Goal: Information Seeking & Learning: Learn about a topic

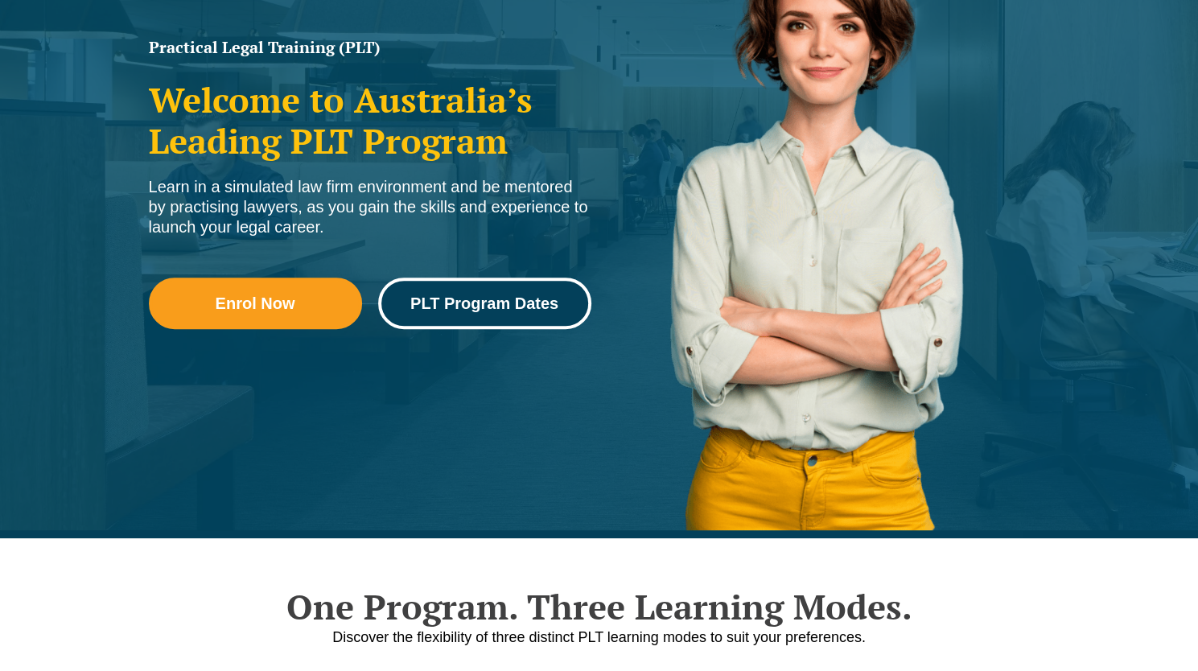
click at [463, 302] on span "PLT Program Dates" at bounding box center [484, 303] width 148 height 16
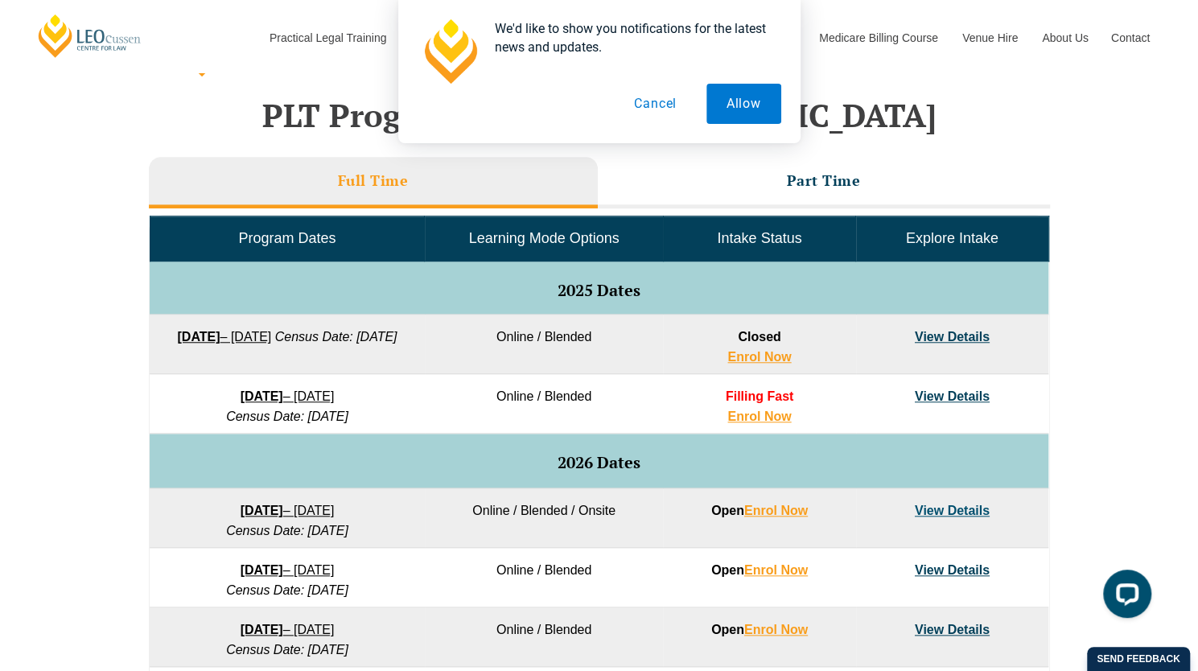
click at [41, 477] on div "VIC ACT WA QLD SA NSW PLT Program Dates in Victoria Full Time Part Time Program…" at bounding box center [599, 497] width 1198 height 953
click at [657, 107] on button "Cancel" at bounding box center [655, 104] width 83 height 40
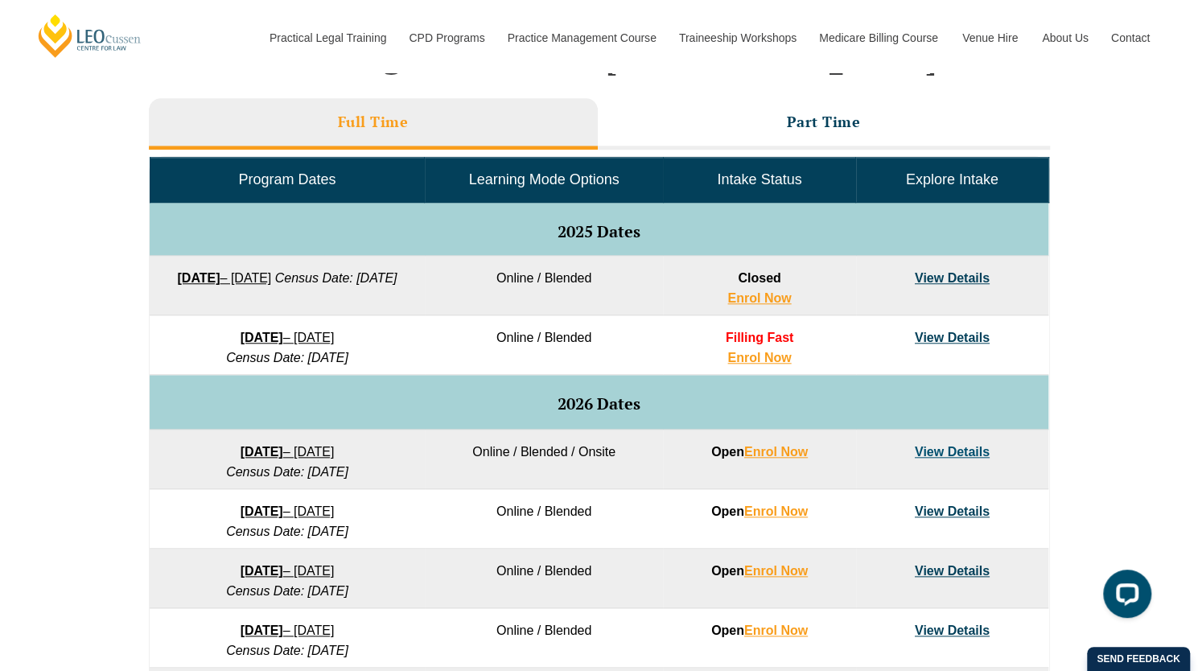
scroll to position [713, 0]
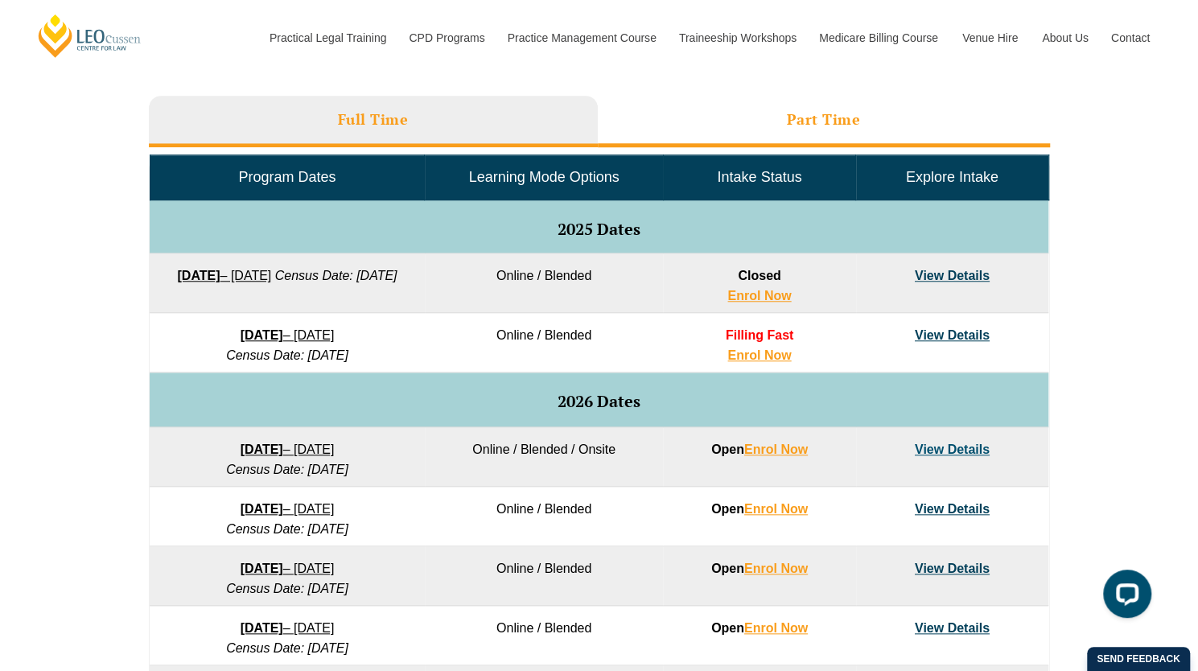
click at [799, 110] on h3 "Part Time" at bounding box center [824, 119] width 74 height 19
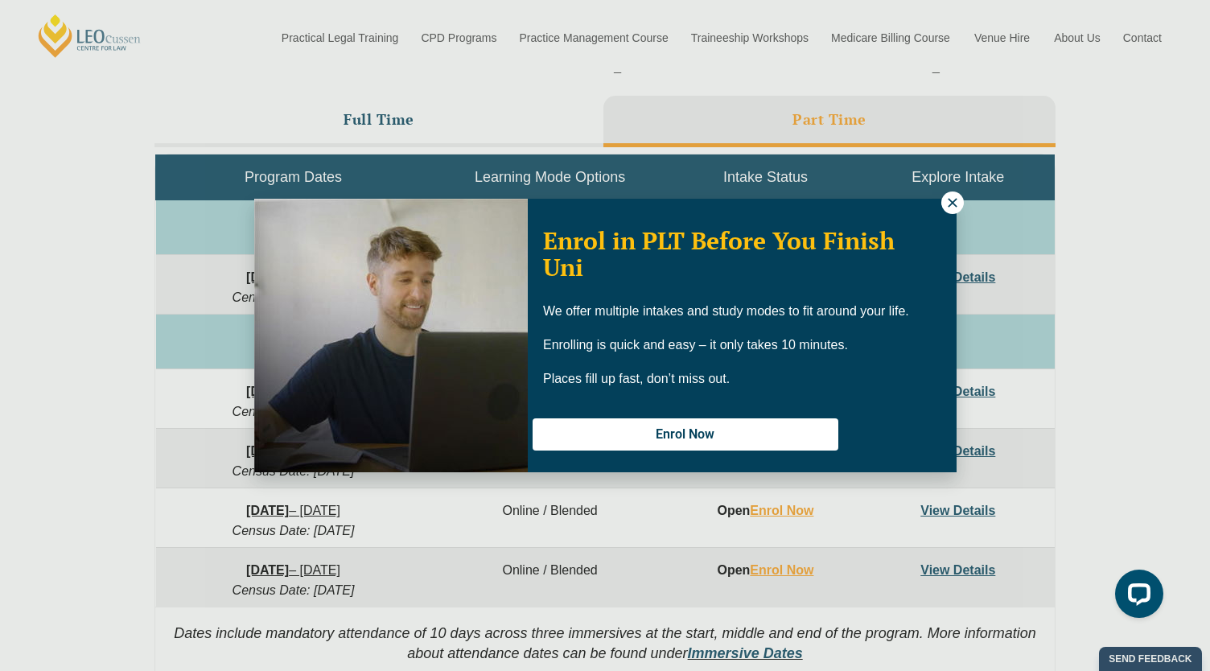
click at [953, 202] on icon at bounding box center [952, 202] width 9 height 9
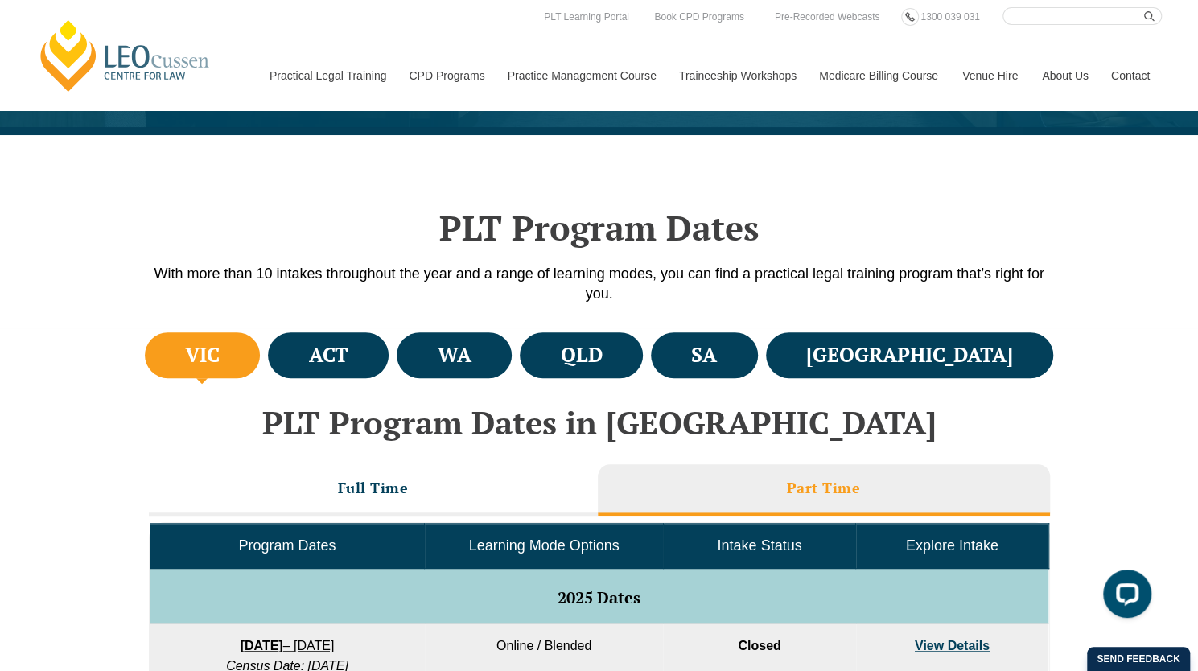
scroll to position [0, 0]
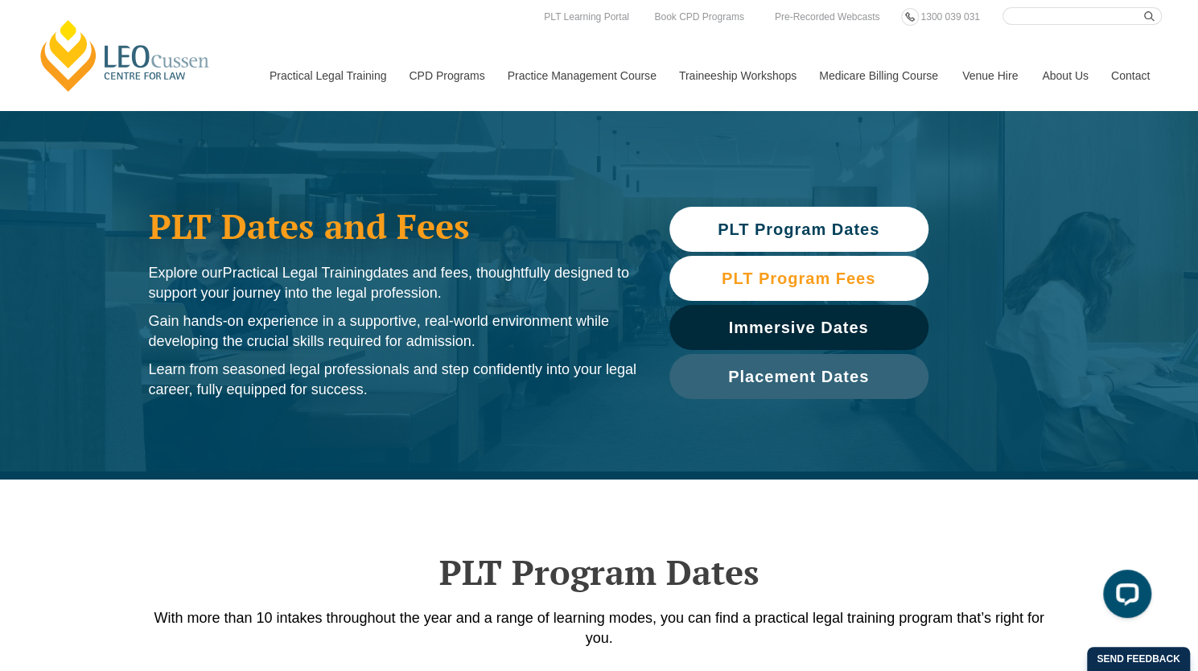
click at [816, 266] on link "PLT Program Fees" at bounding box center [798, 278] width 259 height 45
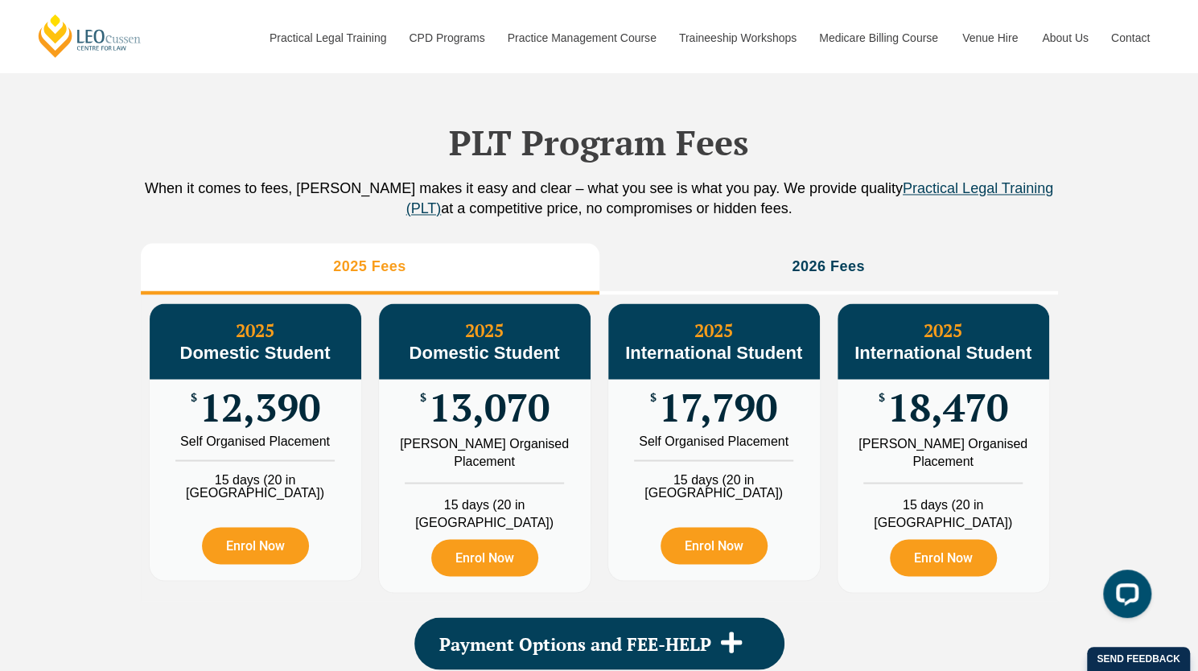
scroll to position [1550, 0]
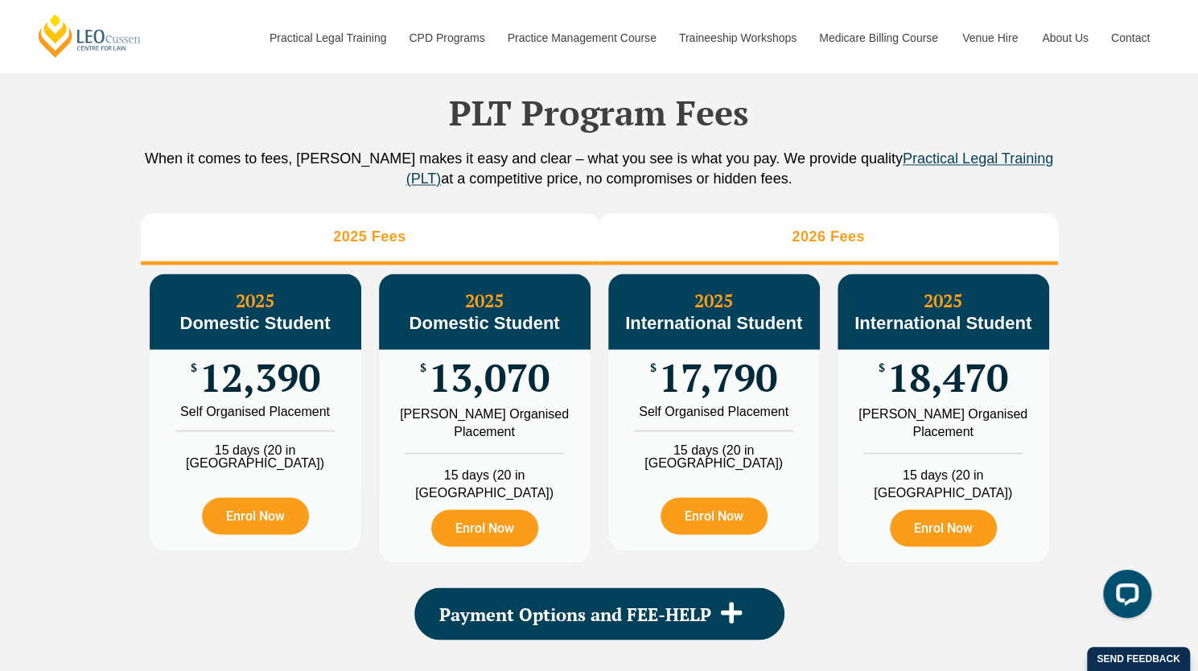
click at [792, 242] on h3 "2026 Fees" at bounding box center [828, 237] width 73 height 19
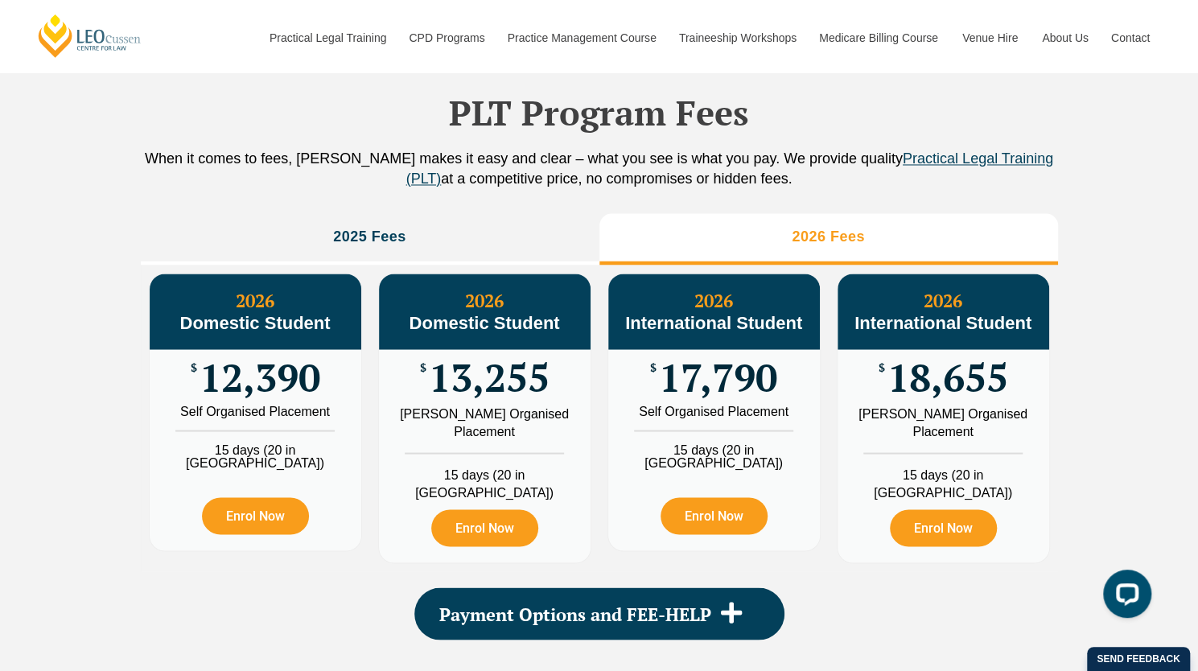
click at [364, 205] on div "PLT Program Fees When it comes to fees, Leo Cussen makes it easy and clear – wh…" at bounding box center [599, 346] width 917 height 684
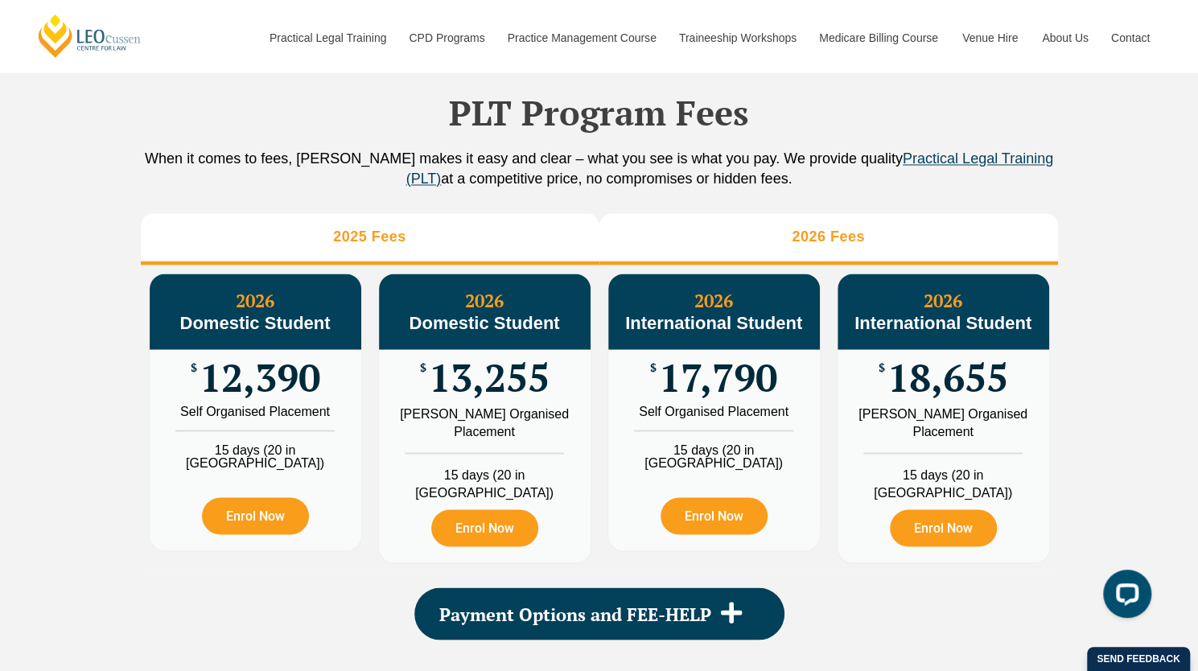
click at [493, 224] on li "2025 Fees" at bounding box center [370, 238] width 459 height 51
click at [735, 216] on li "2026 Fees" at bounding box center [828, 238] width 459 height 51
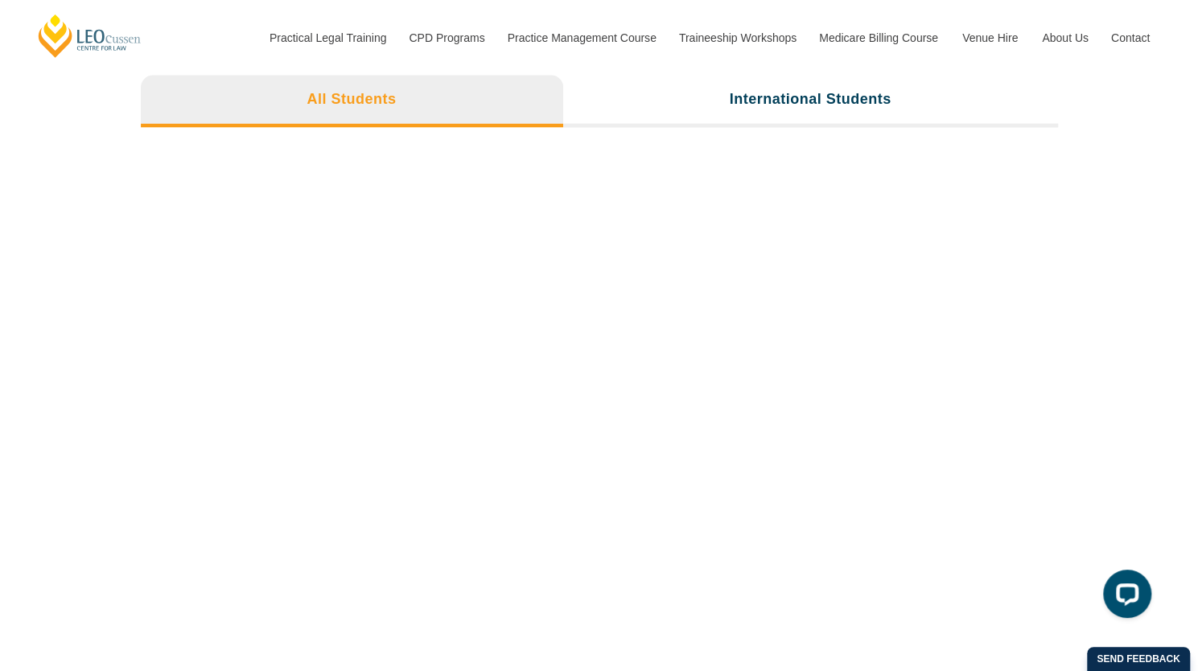
scroll to position [5286, 0]
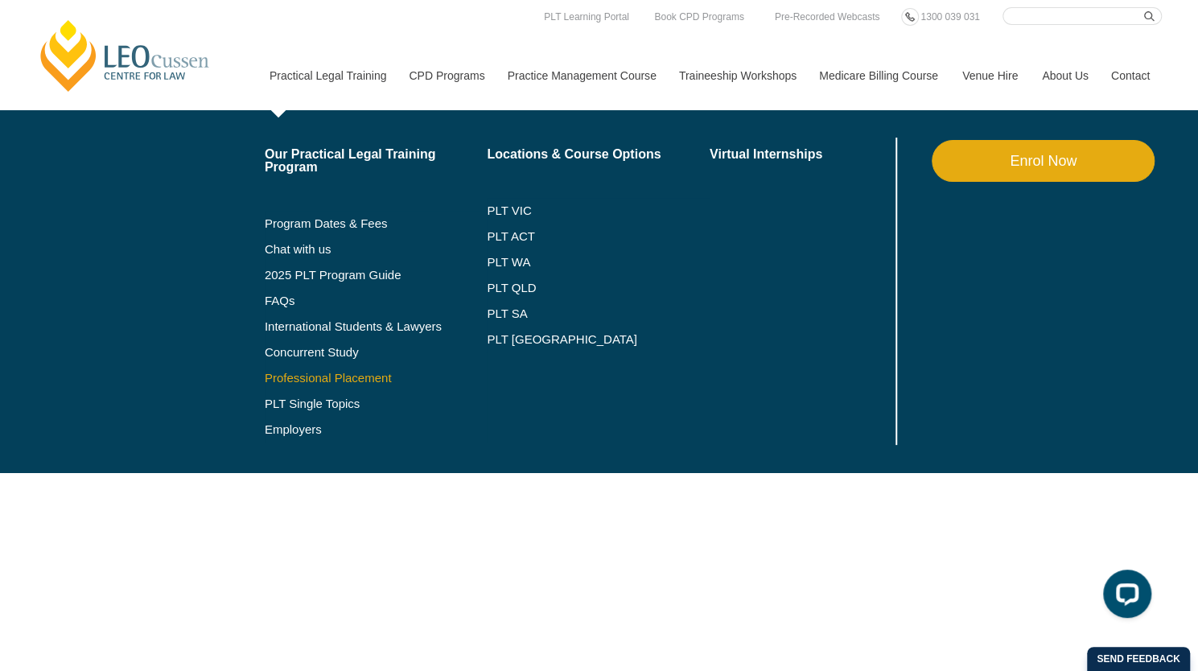
click at [335, 373] on link "Professional Placement" at bounding box center [376, 378] width 223 height 13
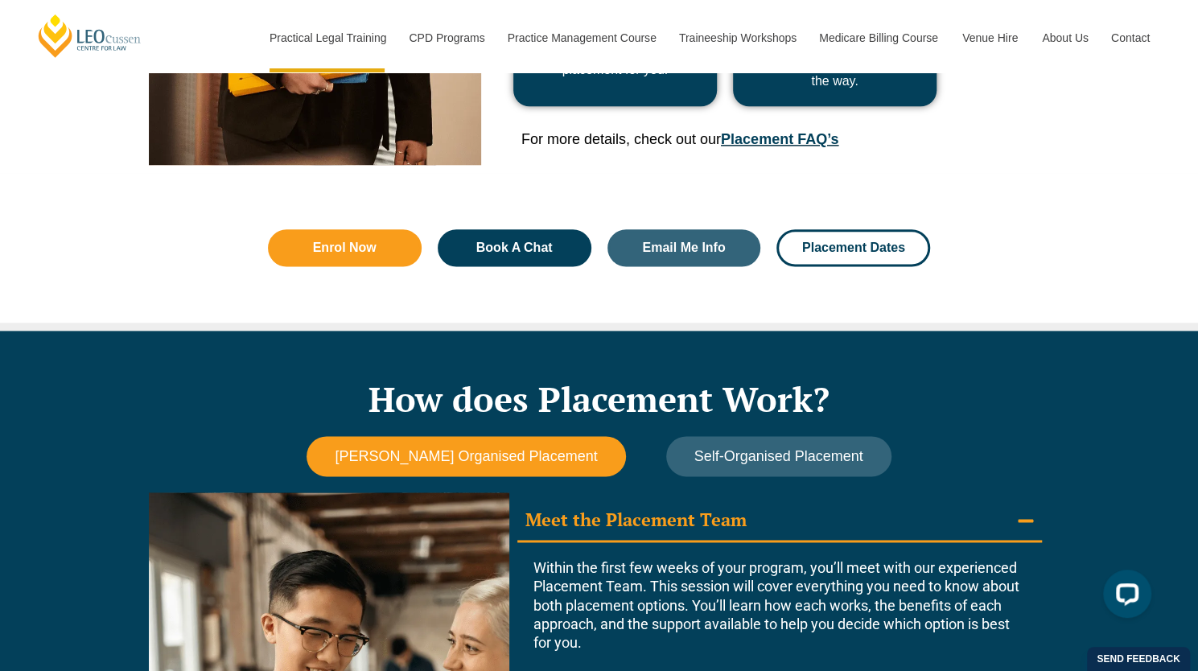
click at [784, 151] on div "For more details, check out our Placement FAQ’s" at bounding box center [732, 143] width 423 height 27
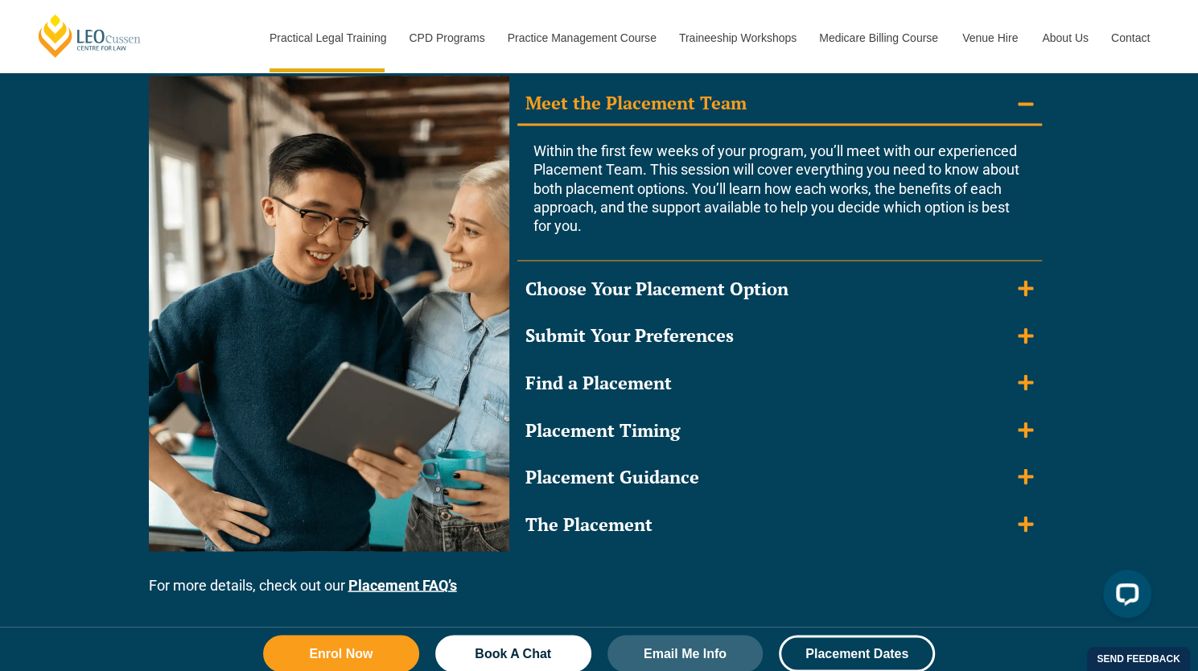
scroll to position [1505, 0]
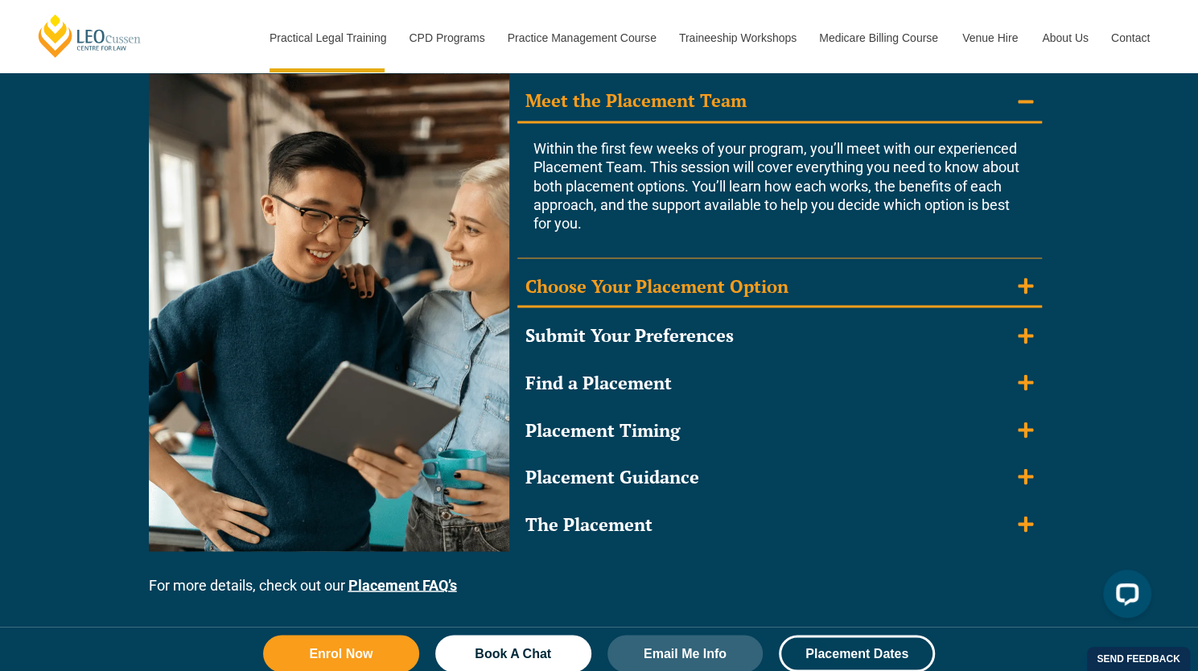
click at [648, 290] on div "Choose Your Placement Option" at bounding box center [656, 285] width 263 height 23
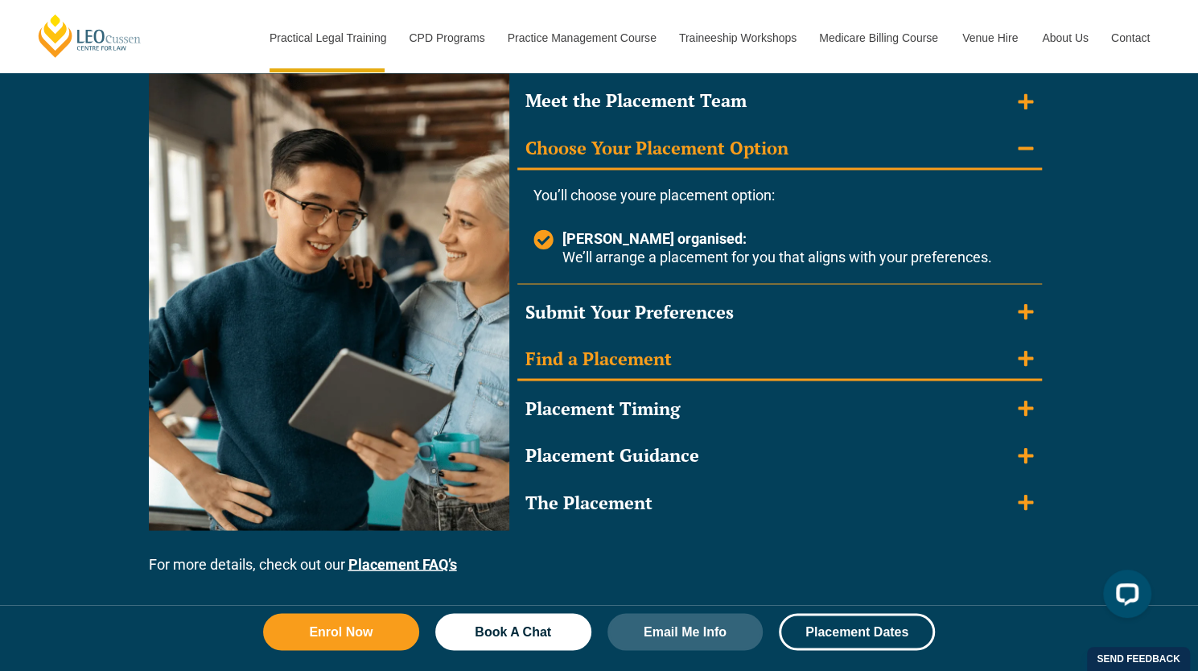
click at [612, 347] on div "Find a Placement" at bounding box center [598, 358] width 146 height 23
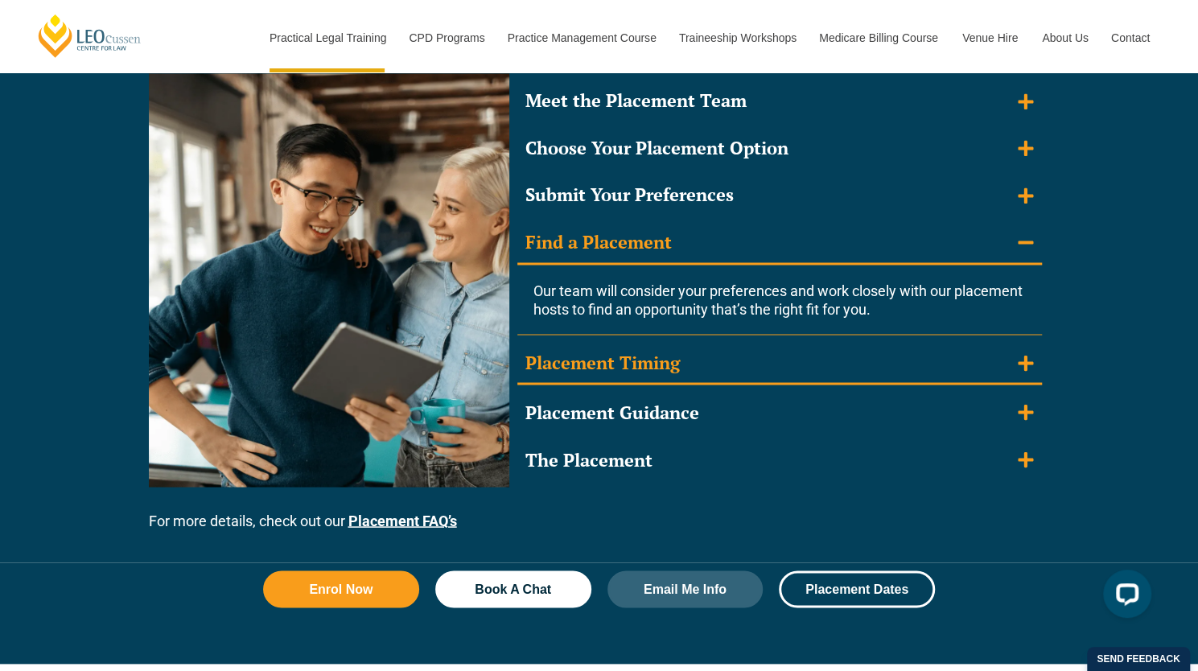
click at [716, 366] on summary "Placement Timing" at bounding box center [779, 364] width 525 height 42
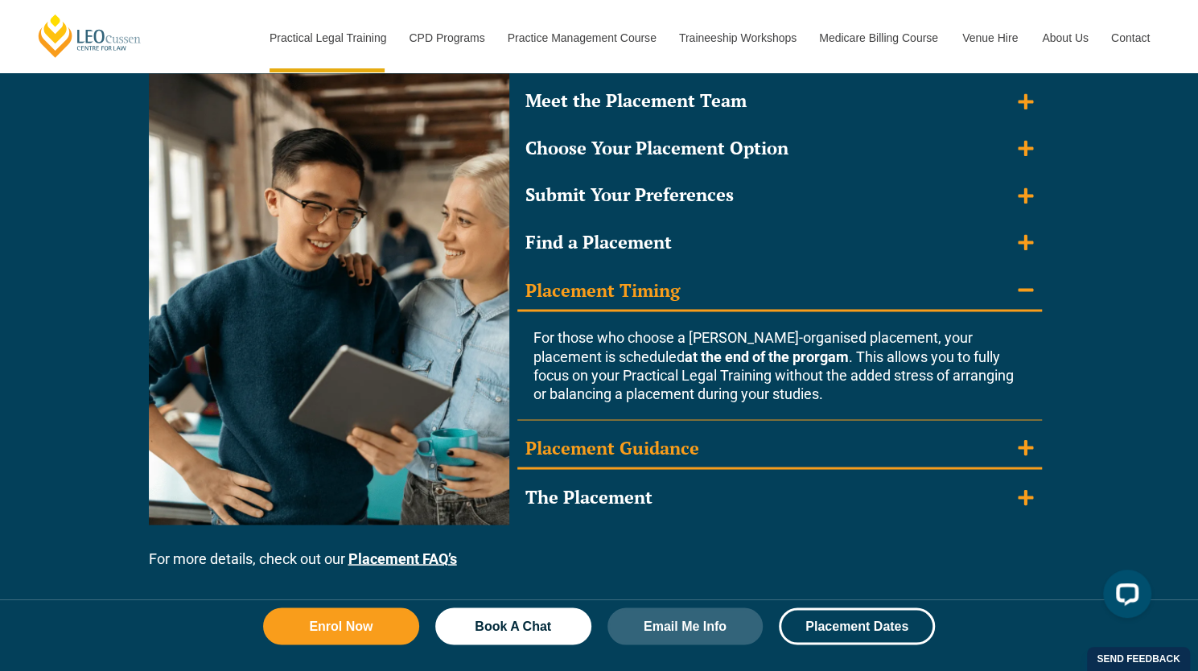
click at [673, 437] on div "Placement Guidance" at bounding box center [612, 447] width 174 height 23
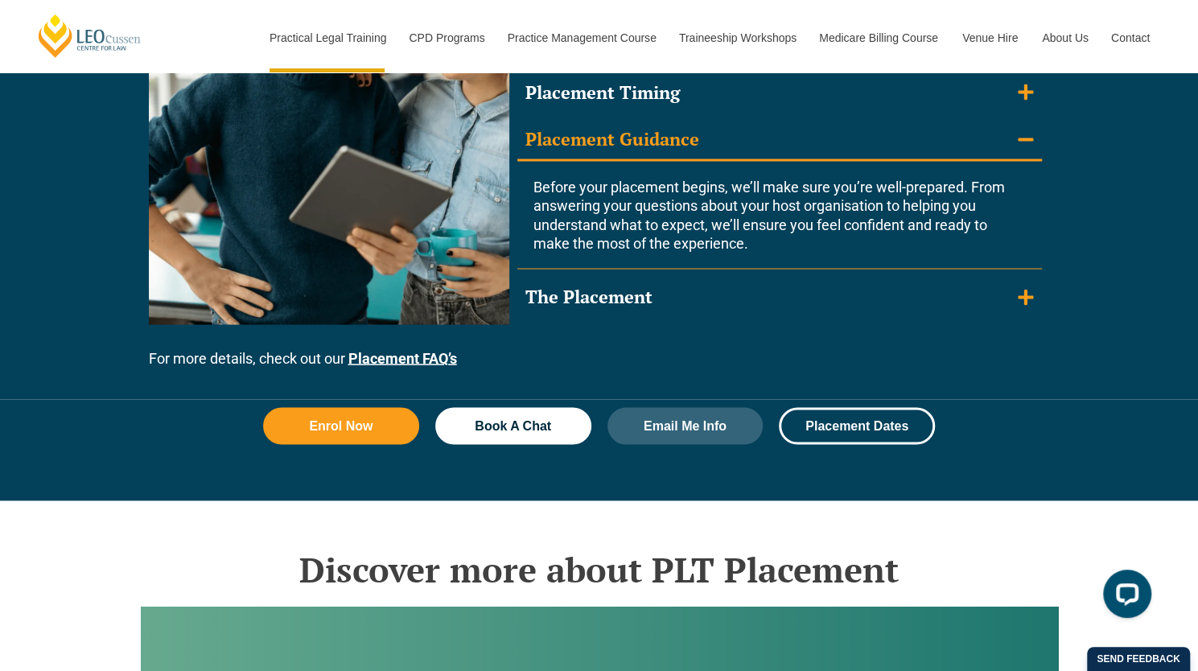
scroll to position [1703, 0]
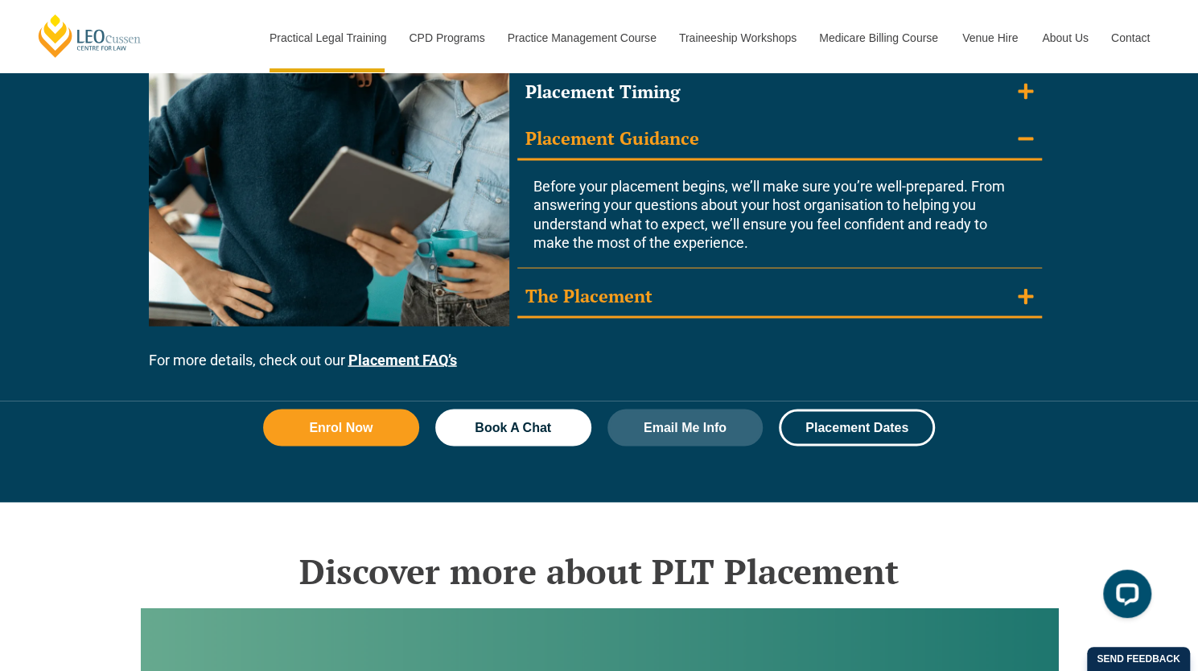
click at [661, 295] on summary "The Placement" at bounding box center [779, 297] width 525 height 42
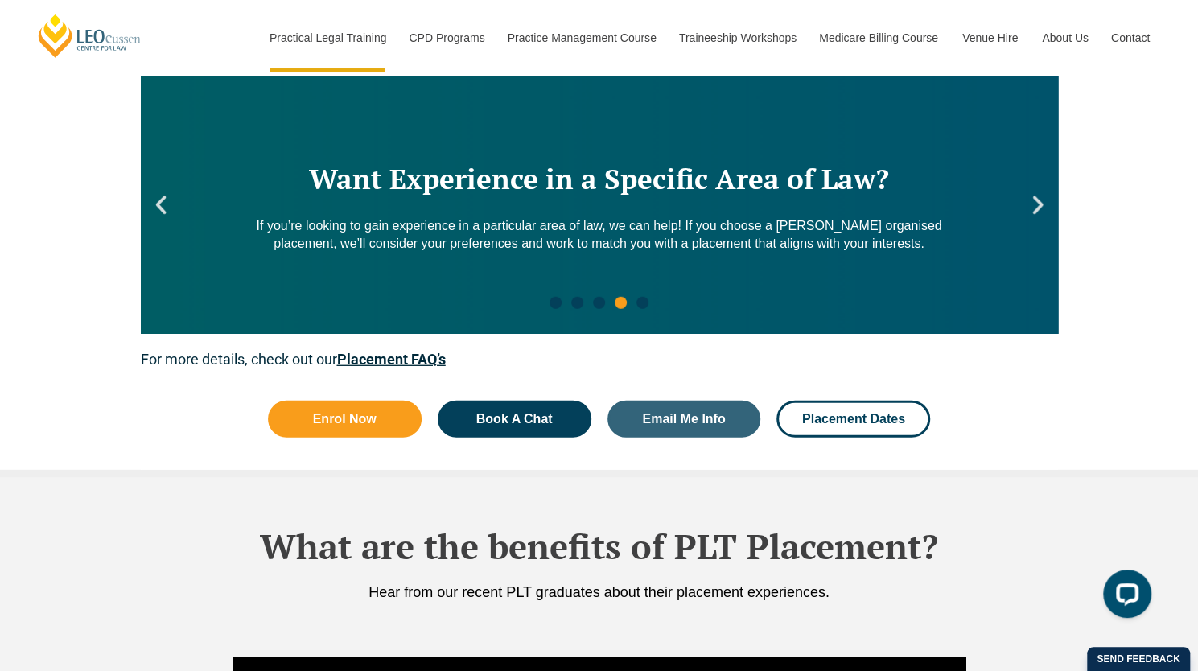
scroll to position [2435, 0]
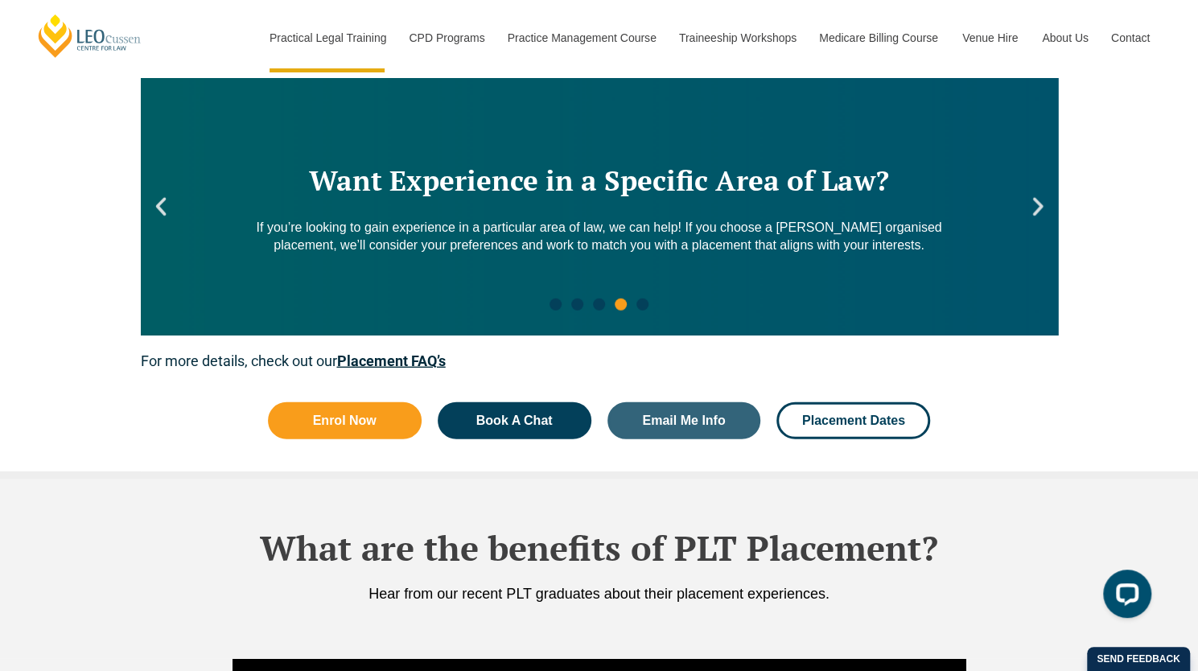
click at [1019, 218] on div "Want Experience in a Specific Area of Law? If you’re looking to gain experience…" at bounding box center [599, 206] width 917 height 257
click at [1041, 215] on icon "Next slide" at bounding box center [1038, 207] width 24 height 24
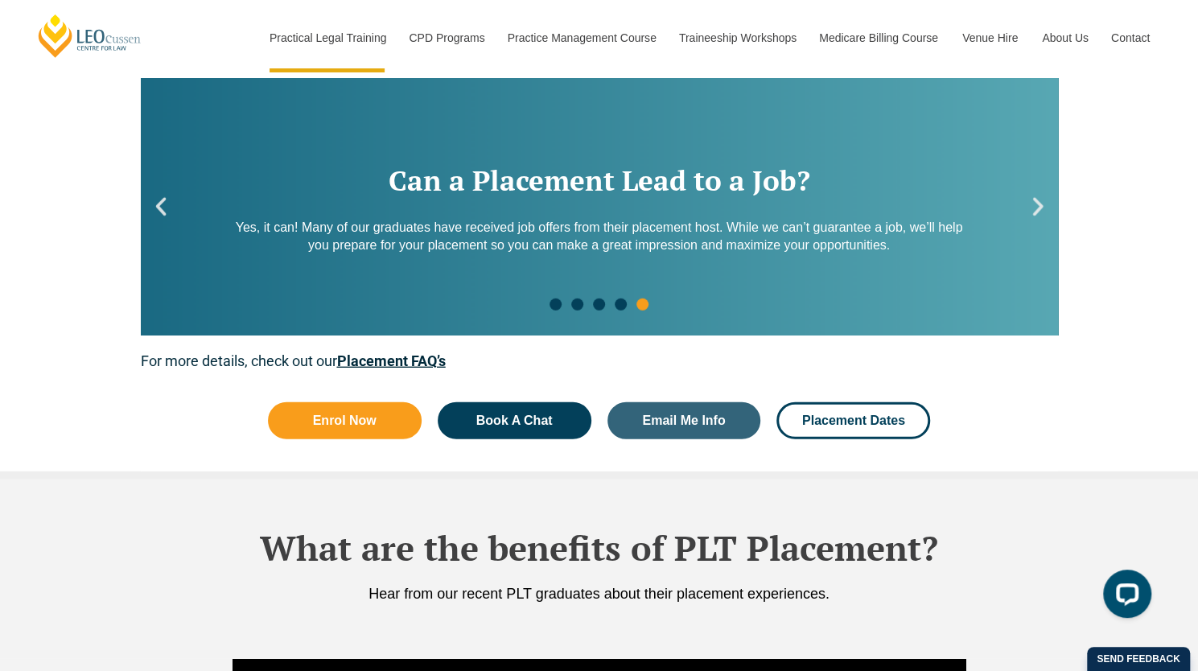
drag, startPoint x: 1039, startPoint y: 215, endPoint x: 1027, endPoint y: 303, distance: 88.6
click at [1027, 303] on div "Worried About Organising Your PLT Placement? We know how challenging it can be …" at bounding box center [599, 206] width 917 height 257
click at [1046, 218] on div "Can a Placement Lead to a Job? Yes, it can! Many of our graduates have received…" at bounding box center [599, 206] width 917 height 257
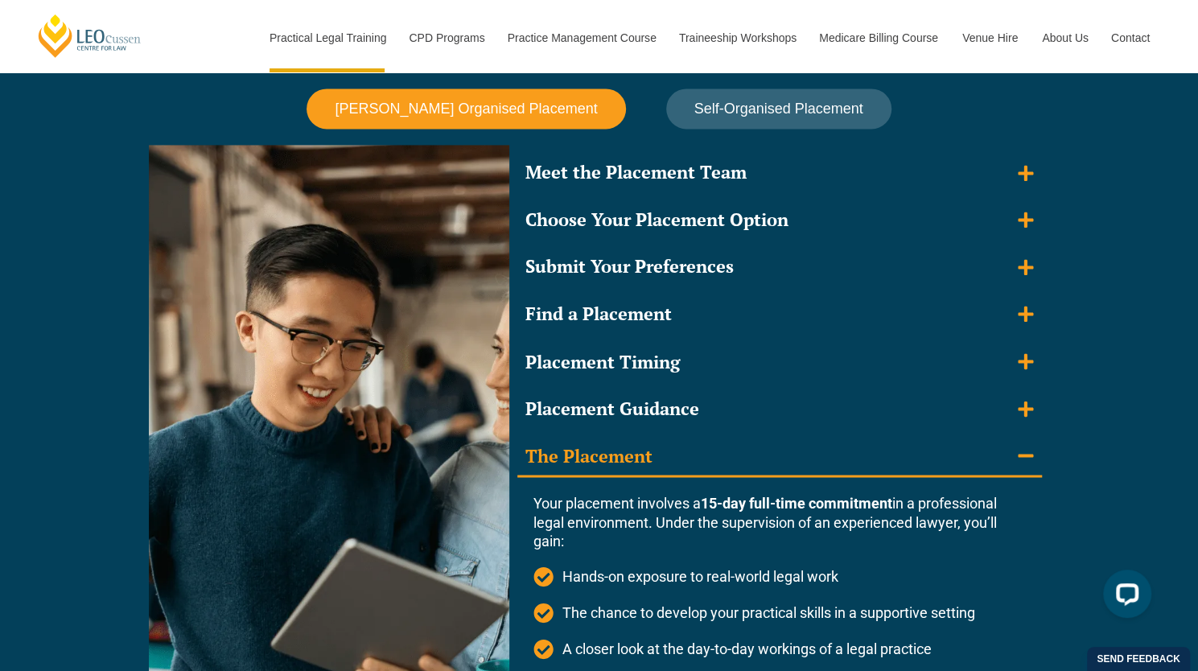
scroll to position [1264, 0]
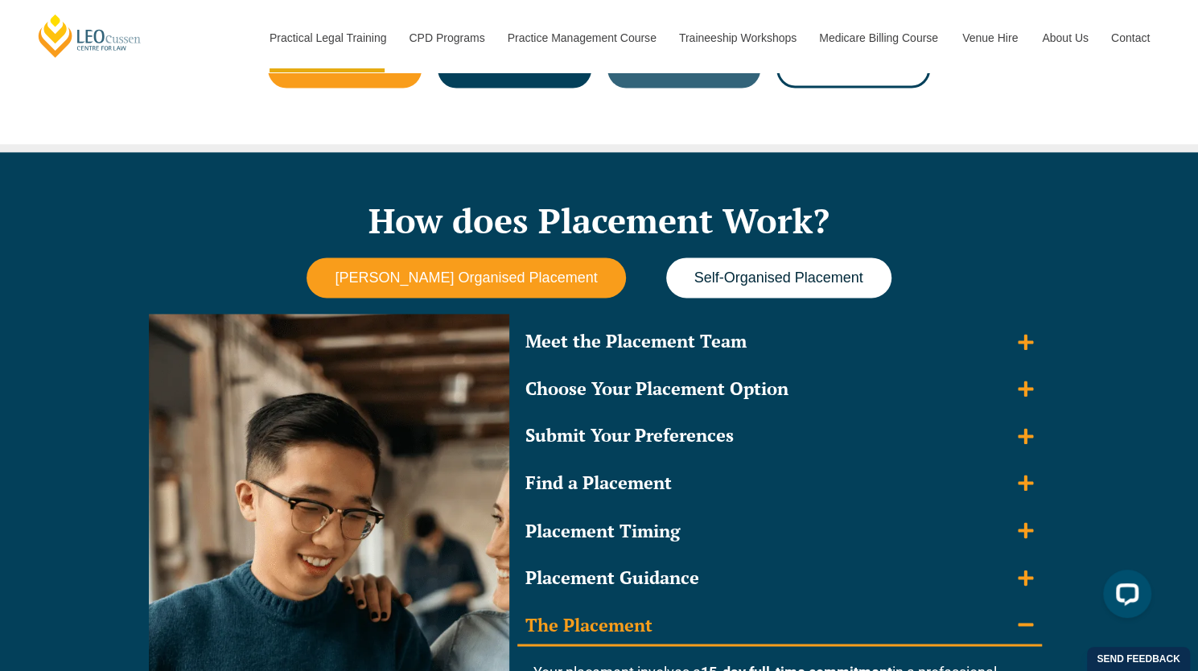
click at [701, 286] on button "Self-Organised Placement" at bounding box center [778, 277] width 225 height 41
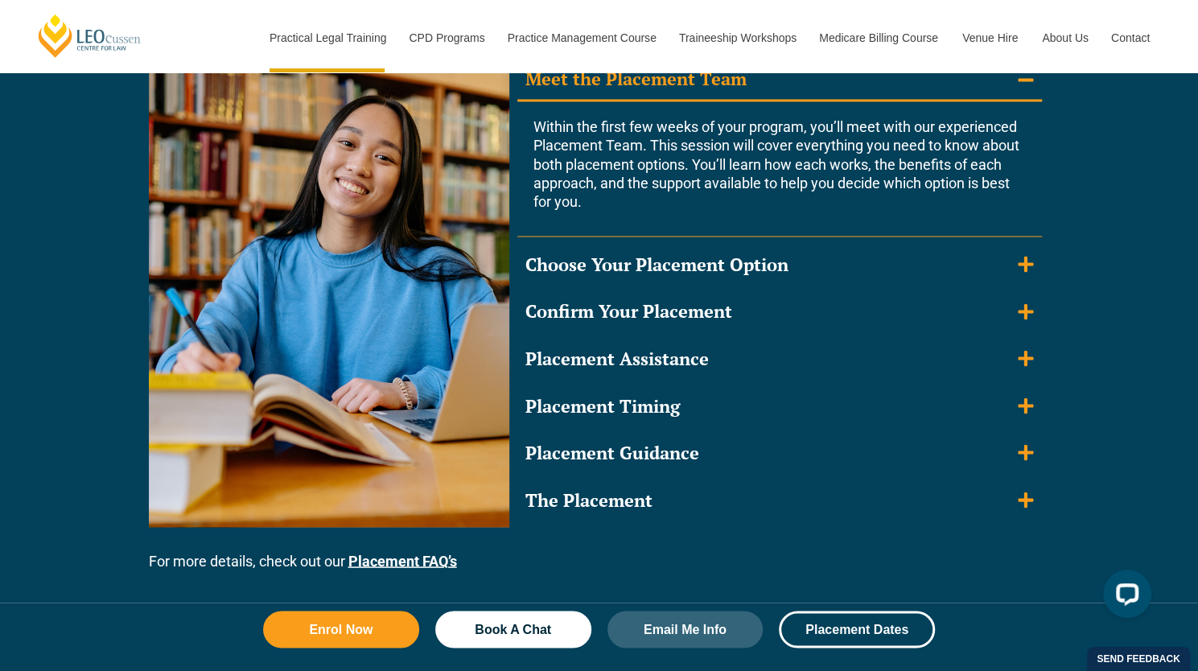
scroll to position [1527, 0]
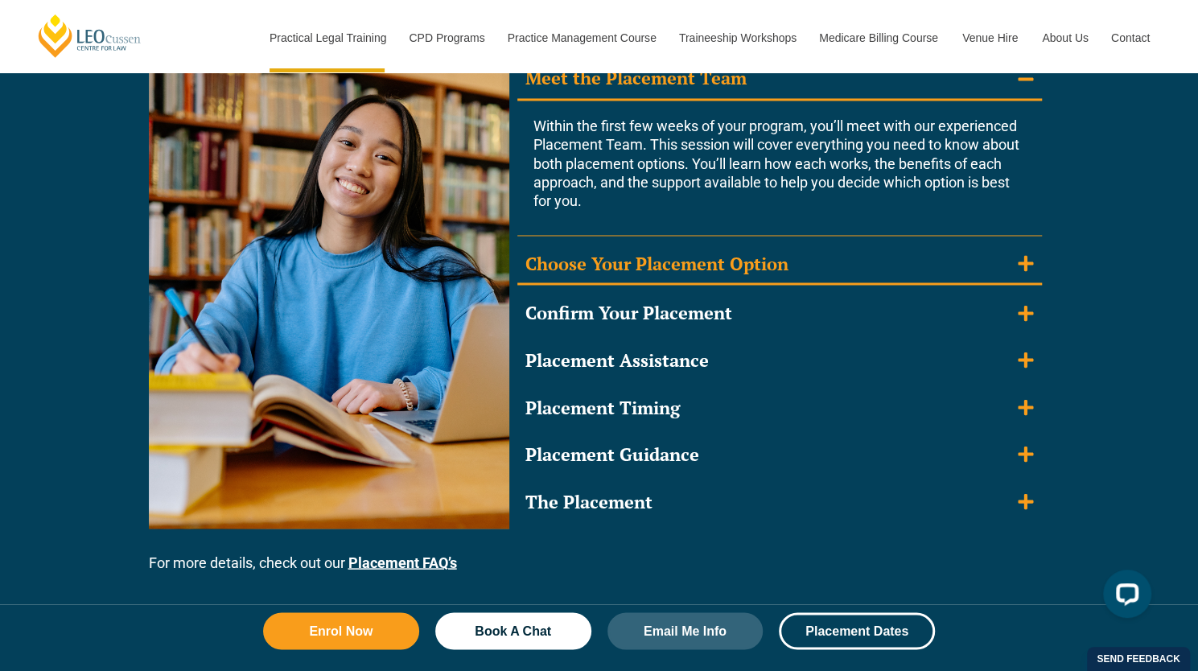
click at [655, 270] on div "Choose Your Placement Option" at bounding box center [656, 263] width 263 height 23
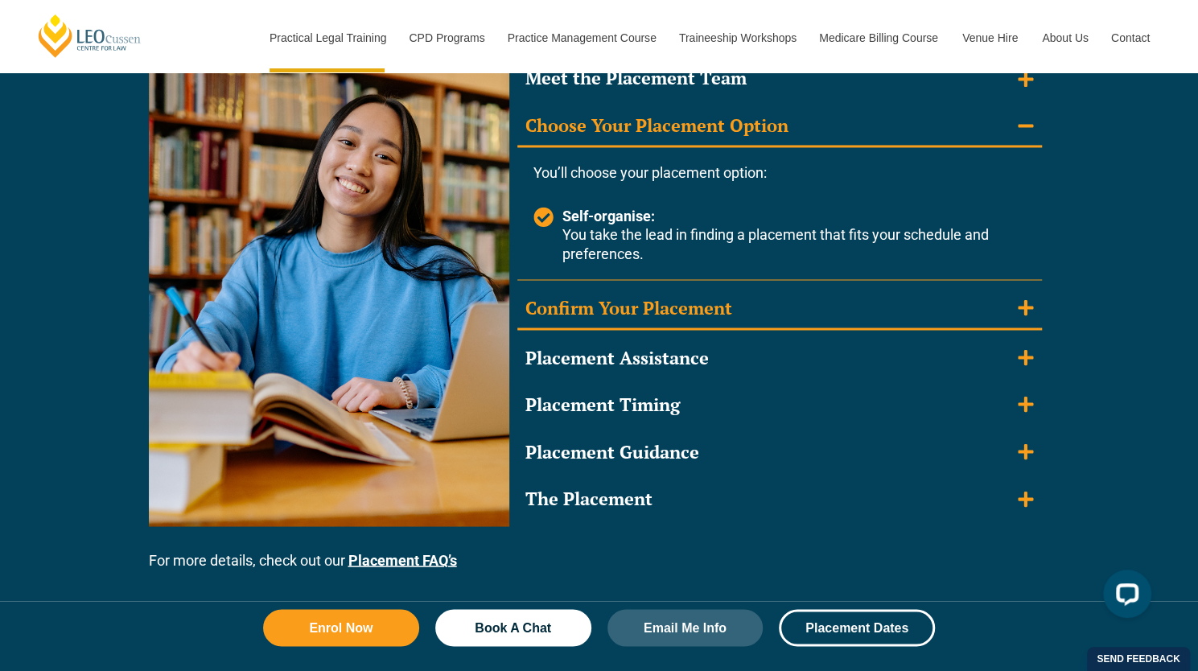
click at [632, 294] on summary "Confirm Your Placement" at bounding box center [779, 309] width 525 height 42
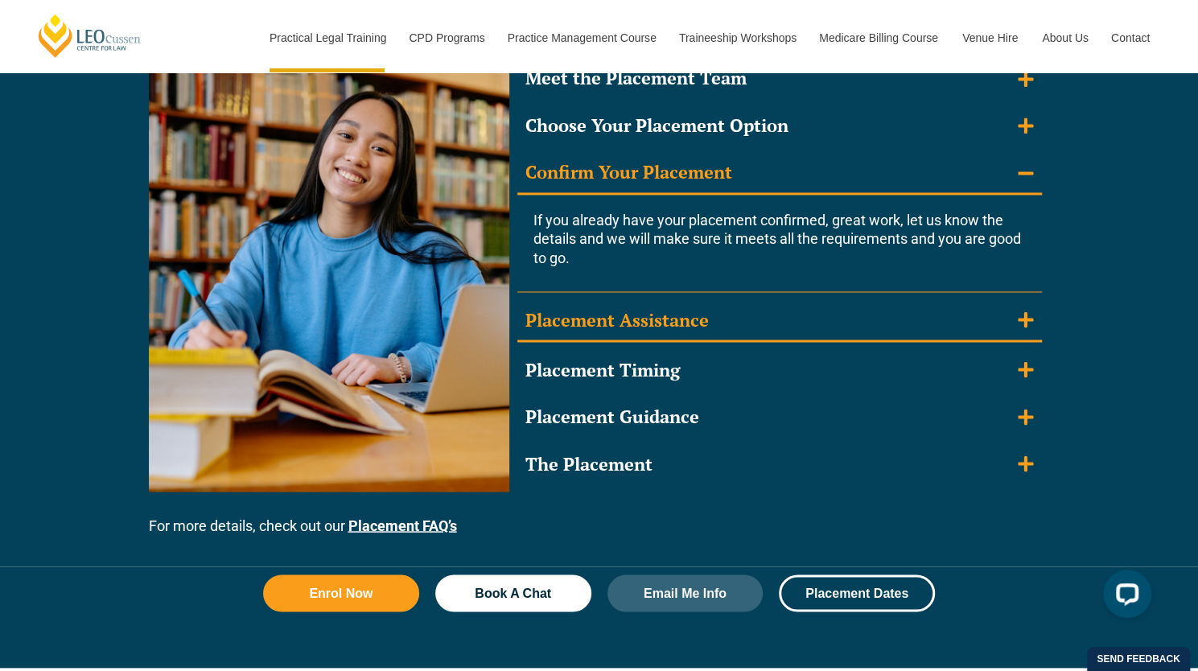
click at [610, 322] on div "Placement Assistance" at bounding box center [616, 319] width 183 height 23
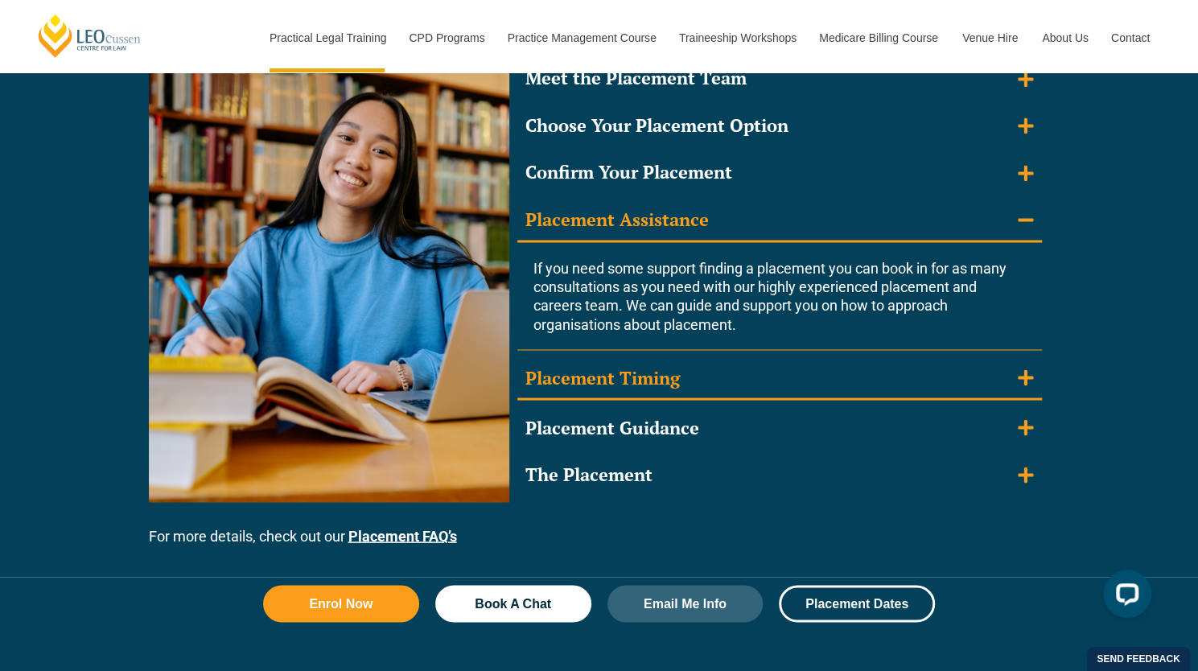
click at [595, 379] on div "Placement Timing" at bounding box center [602, 377] width 154 height 23
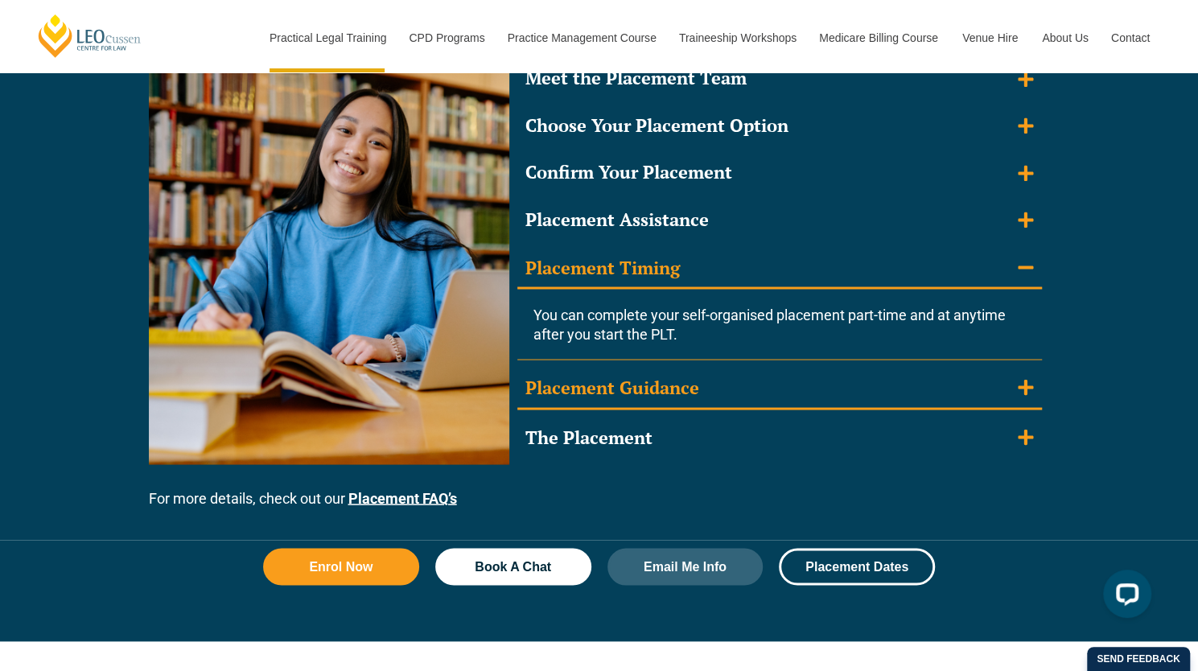
click at [578, 396] on div "Placement Guidance" at bounding box center [612, 387] width 174 height 23
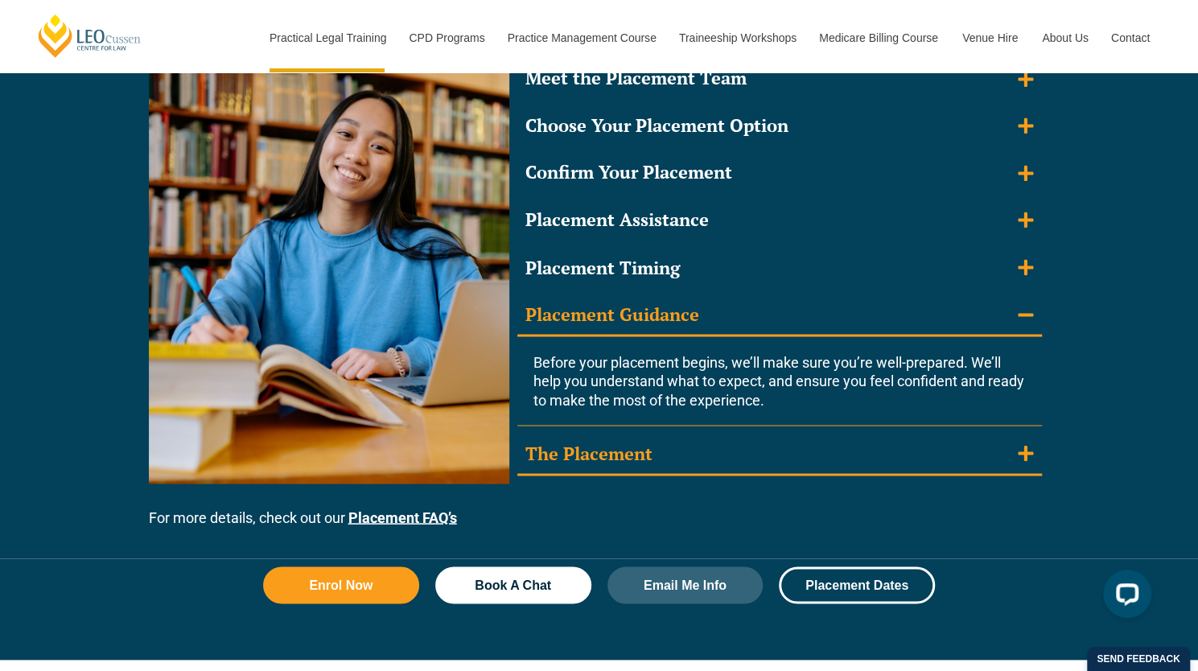
click at [576, 458] on div "The Placement" at bounding box center [588, 453] width 127 height 23
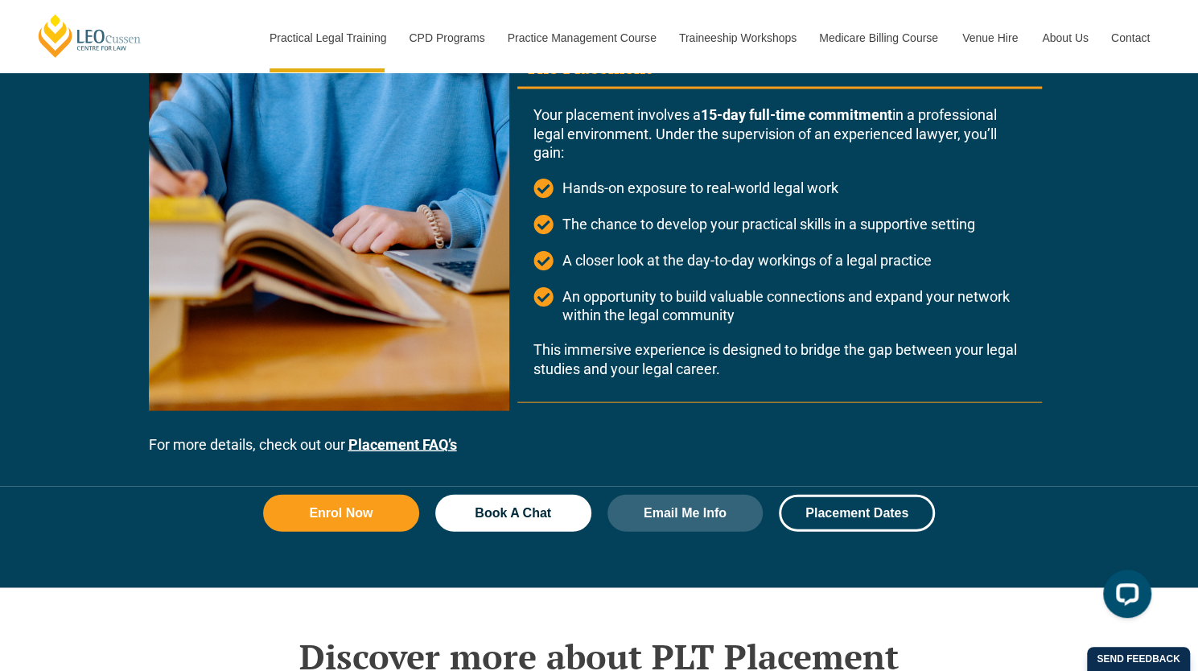
click at [401, 442] on link "Placement FAQ’s" at bounding box center [402, 444] width 109 height 17
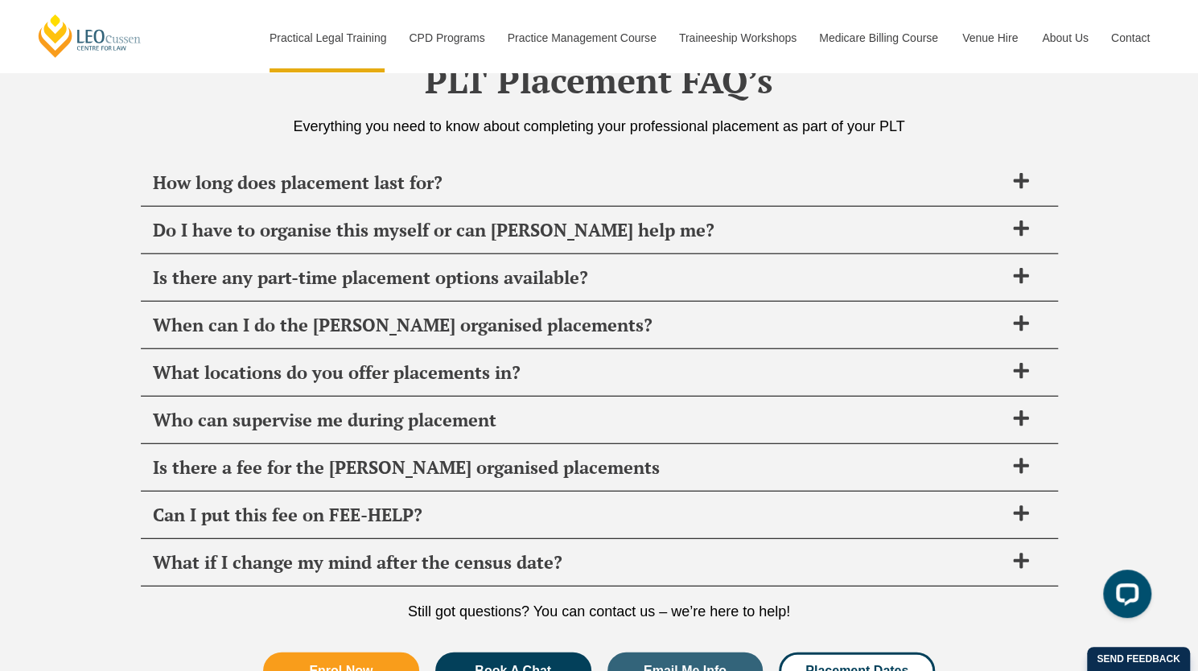
scroll to position [5856, 0]
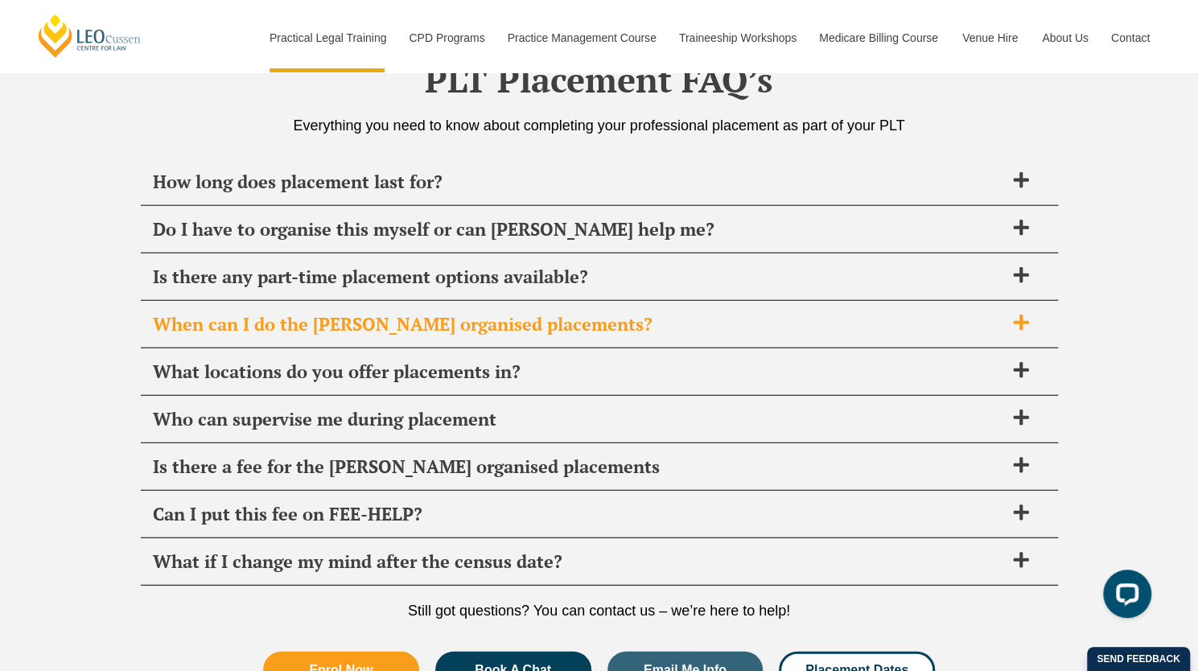
click at [368, 323] on span "When can I do the [PERSON_NAME] organised placements?" at bounding box center [578, 324] width 851 height 23
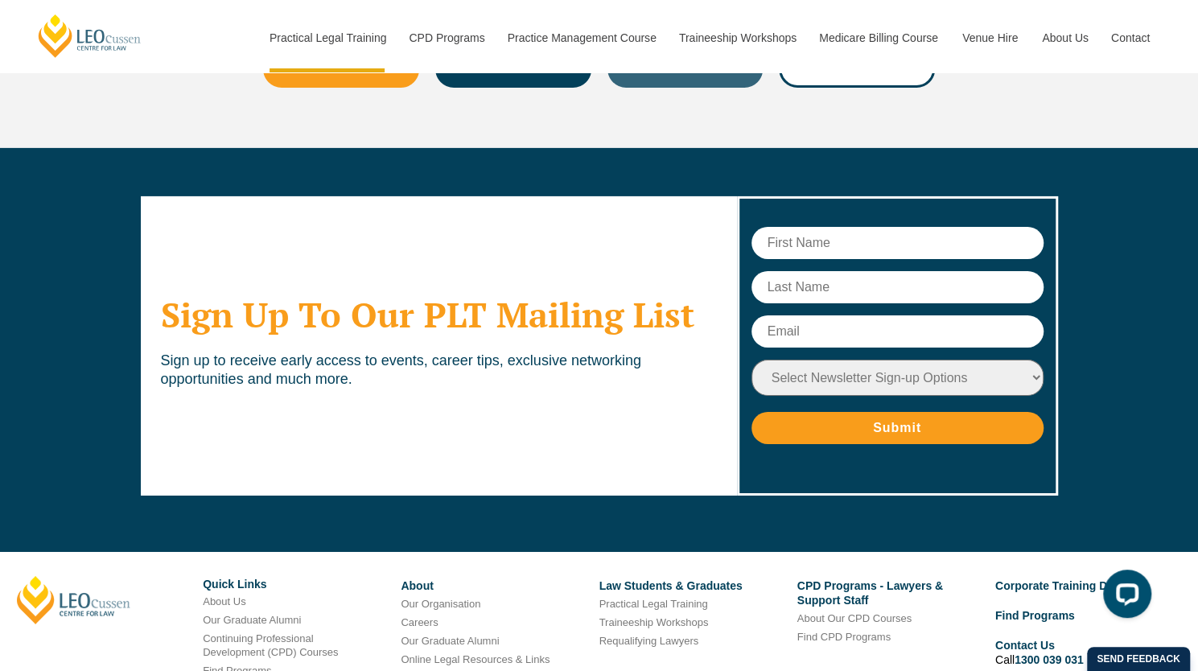
scroll to position [6671, 0]
